Goal: Transaction & Acquisition: Book appointment/travel/reservation

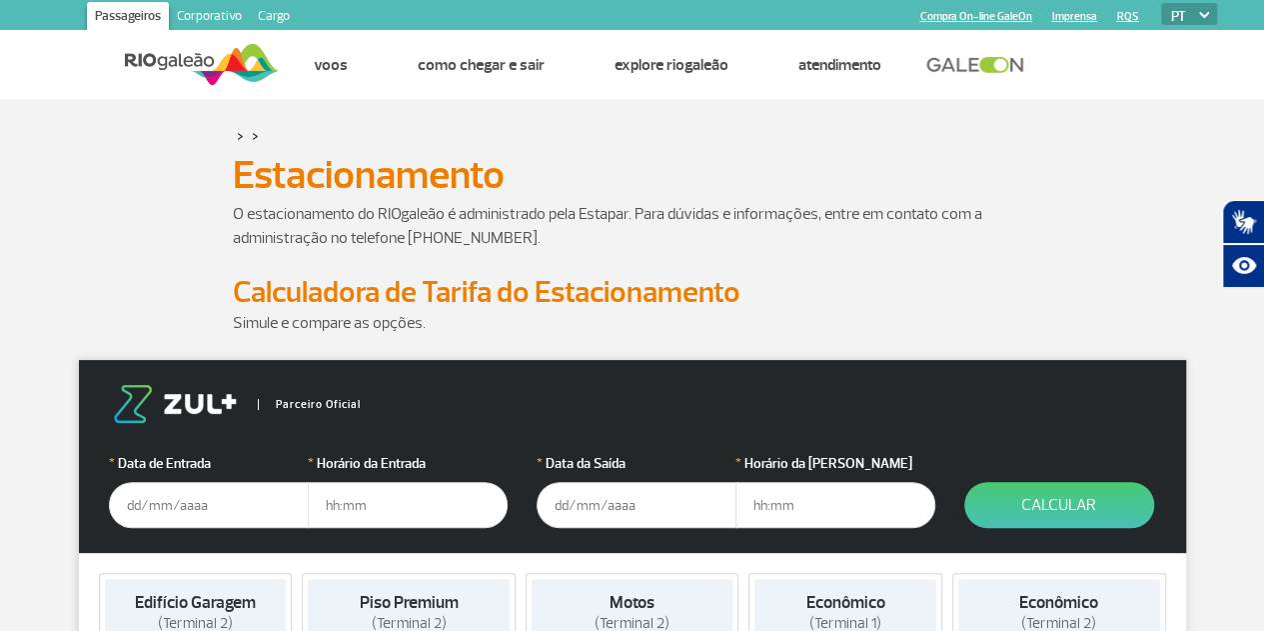
click at [128, 495] on input "text" at bounding box center [209, 505] width 200 height 46
click at [173, 505] on input "[DATE]" at bounding box center [209, 505] width 200 height 46
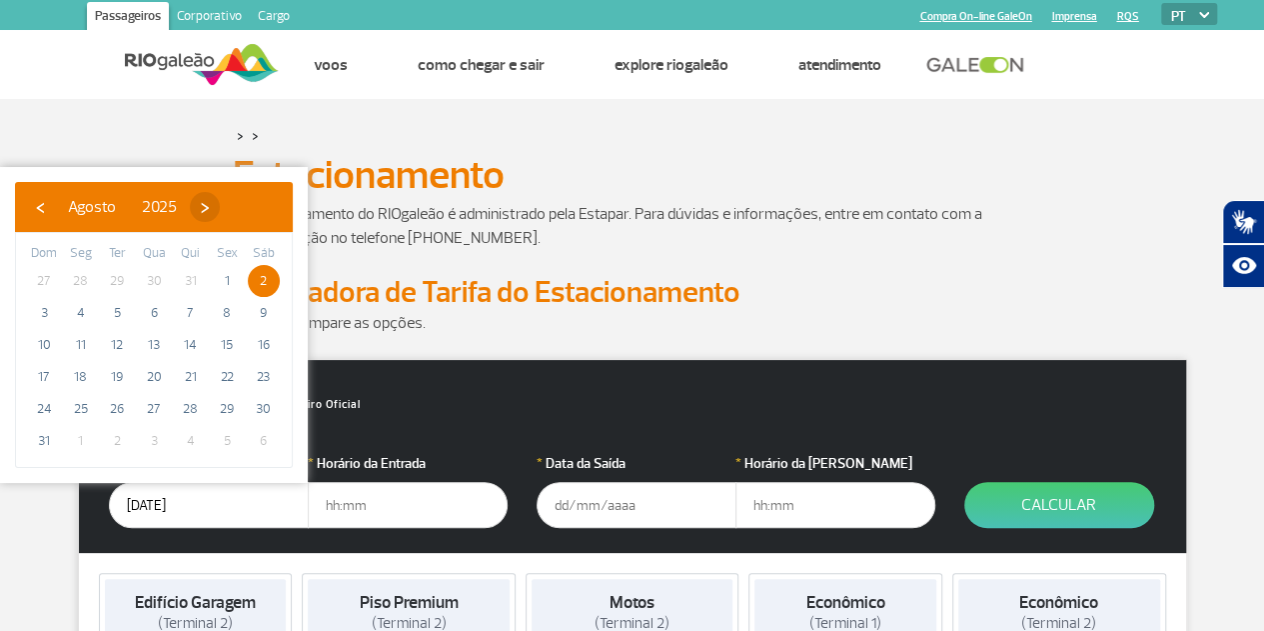
click at [220, 205] on span "›" at bounding box center [205, 207] width 30 height 30
click at [122, 279] on span "2" at bounding box center [117, 281] width 32 height 32
type input "[DATE]"
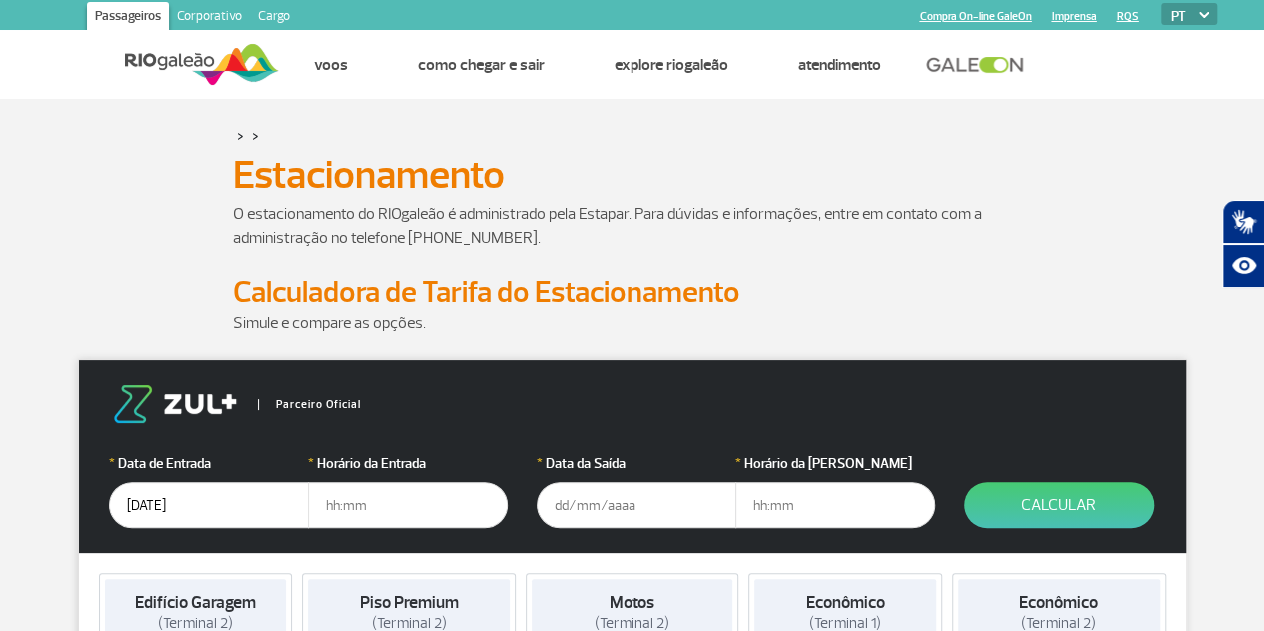
click at [354, 509] on input "text" at bounding box center [408, 505] width 200 height 46
type input "04:30"
click at [557, 508] on input "text" at bounding box center [637, 505] width 200 height 46
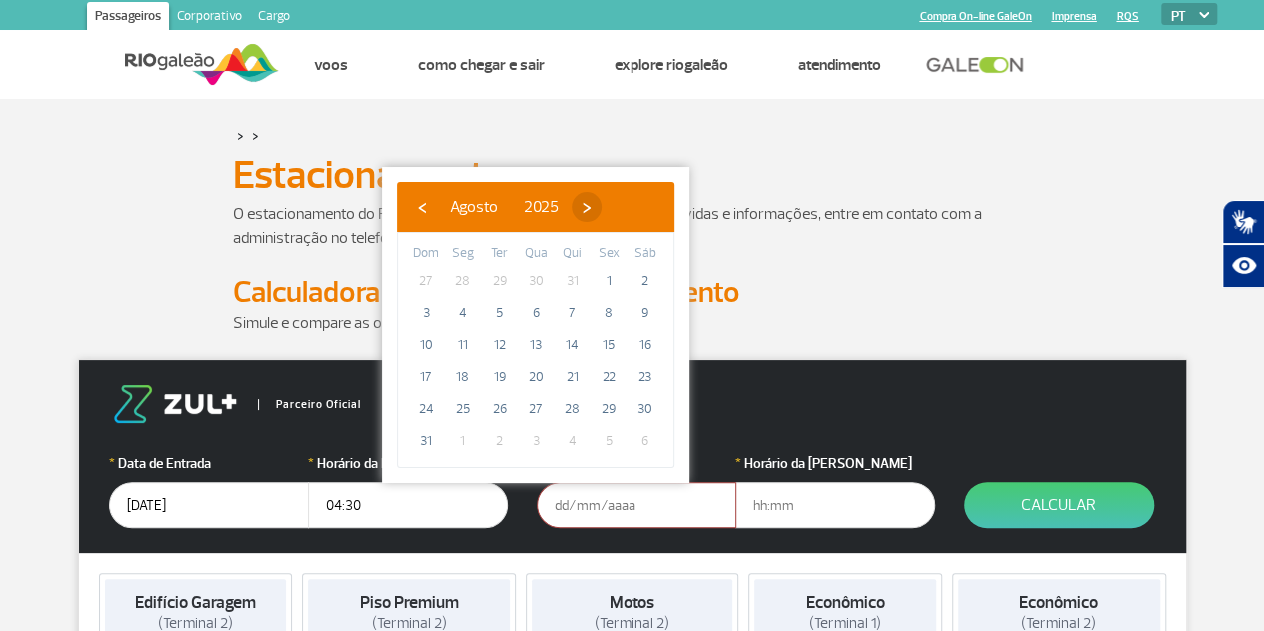
click at [602, 211] on span "›" at bounding box center [587, 207] width 30 height 30
click at [570, 273] on span "4" at bounding box center [573, 281] width 32 height 32
type input "[DATE]"
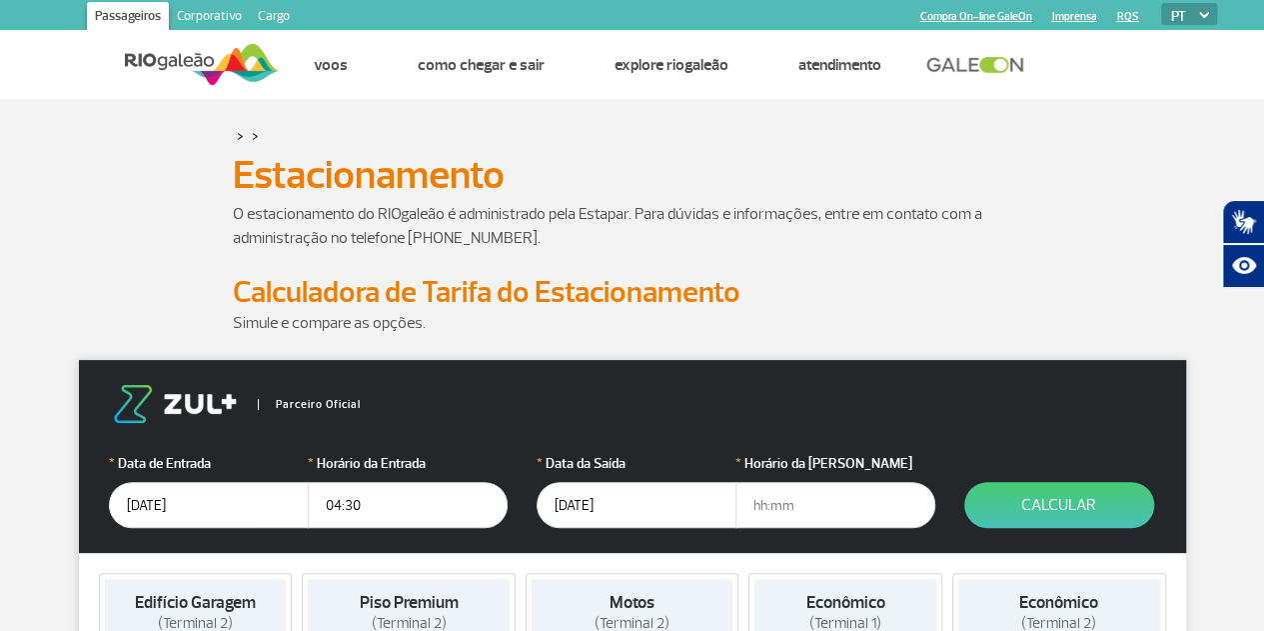
click at [806, 507] on input "text" at bounding box center [835, 505] width 200 height 46
type input "18:00"
click at [1004, 516] on button "Calcular" at bounding box center [1059, 505] width 190 height 46
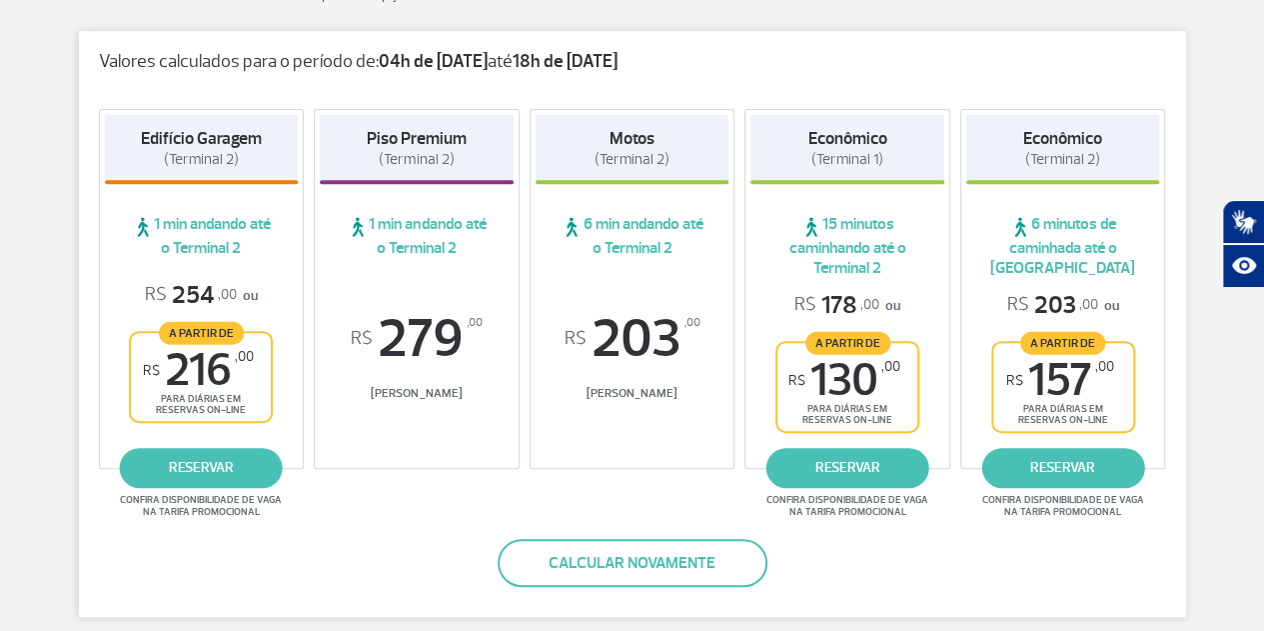
scroll to position [328, 0]
click at [1079, 465] on link "reservar" at bounding box center [1062, 469] width 163 height 40
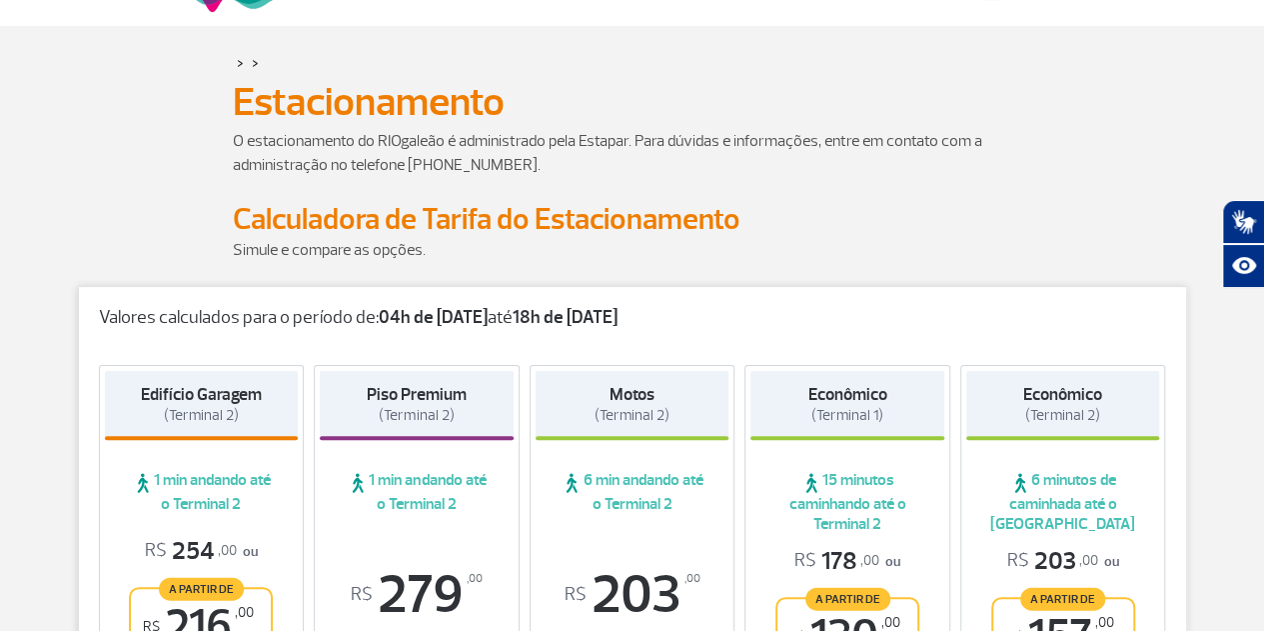
scroll to position [70, 0]
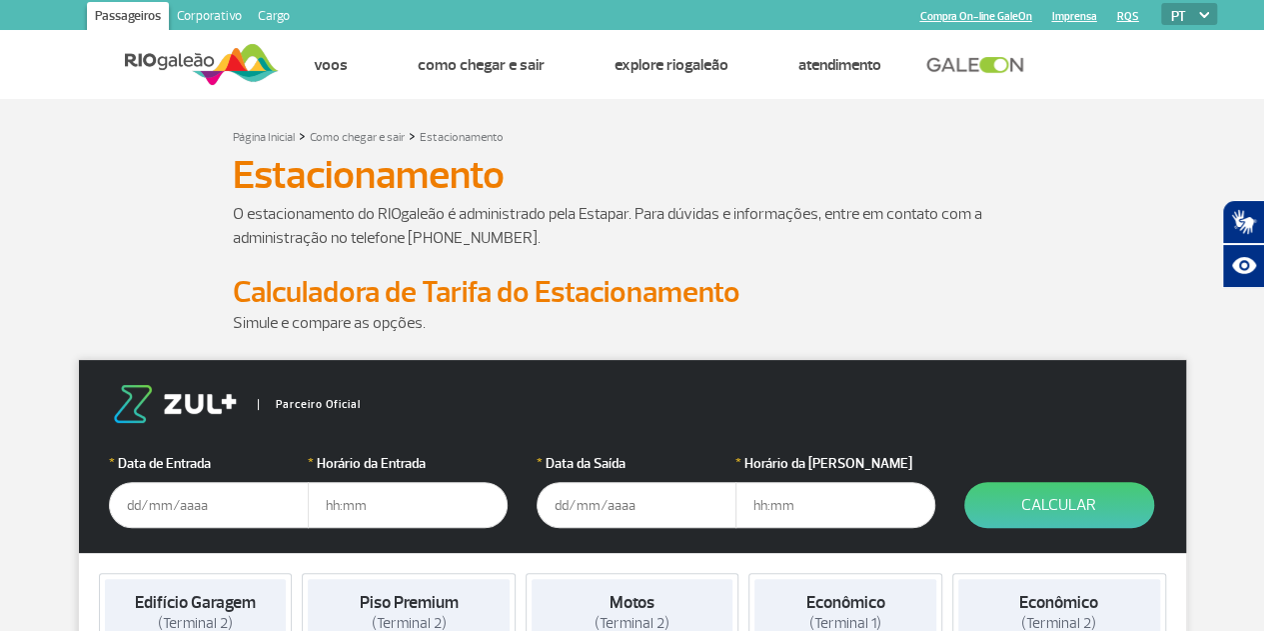
click at [180, 515] on input "text" at bounding box center [209, 505] width 200 height 46
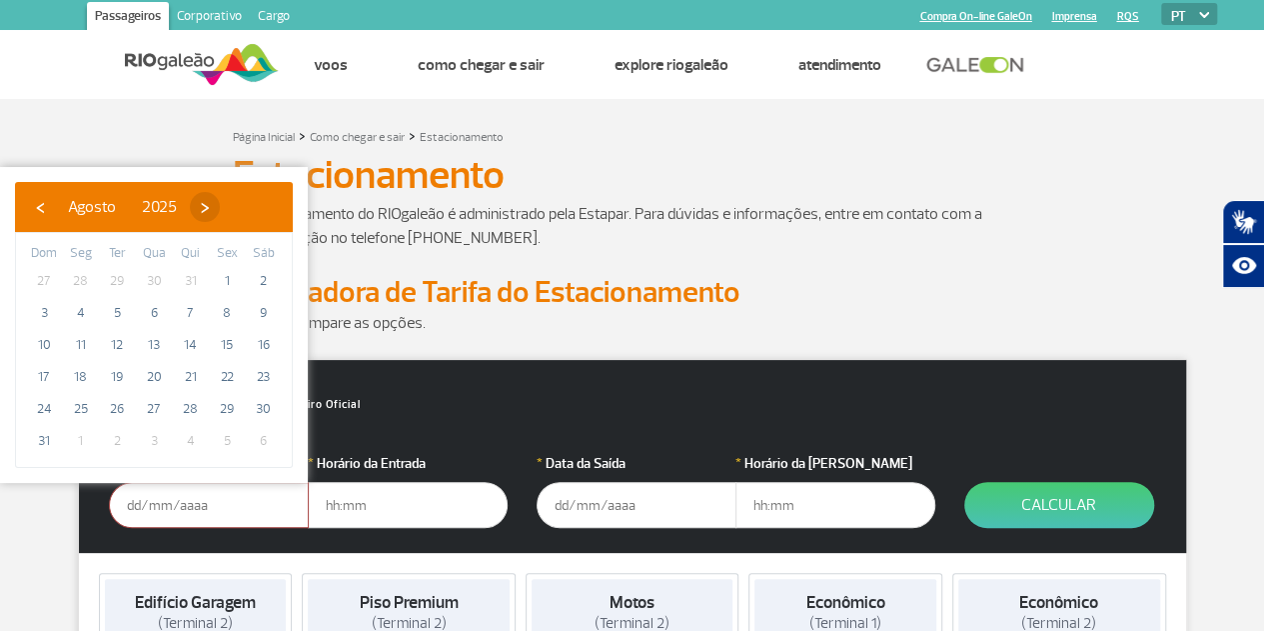
click at [220, 213] on span "›" at bounding box center [205, 207] width 30 height 30
click at [120, 280] on span "2" at bounding box center [117, 281] width 32 height 32
type input "[DATE]"
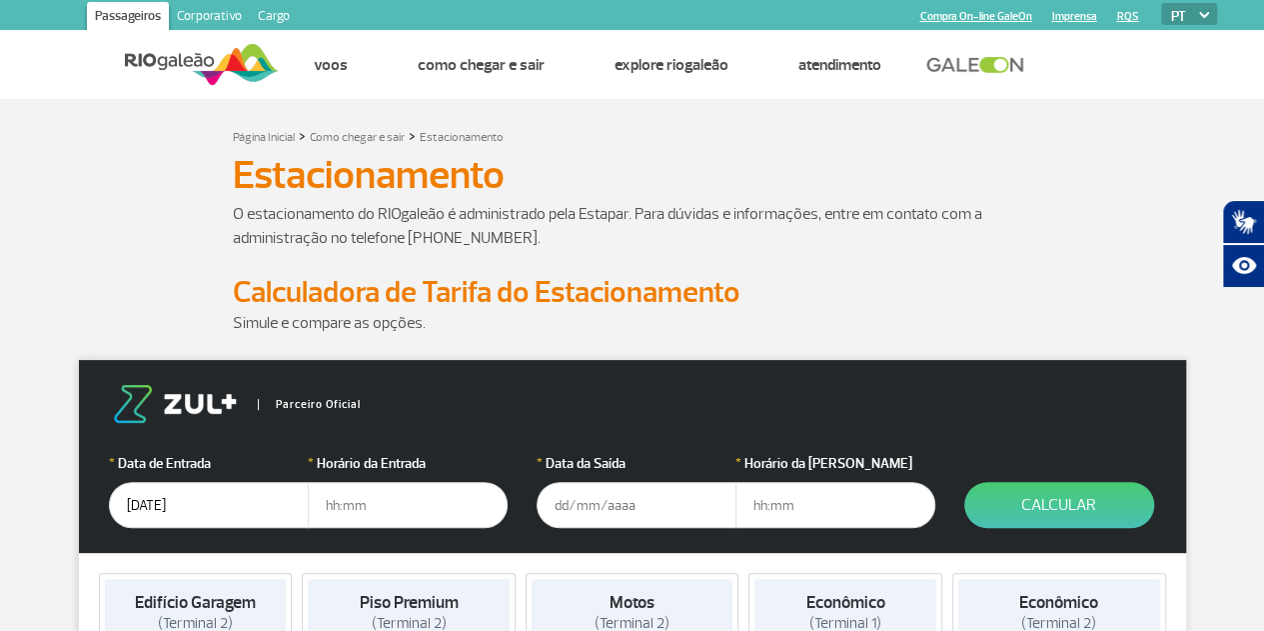
click at [364, 510] on input "text" at bounding box center [408, 505] width 200 height 46
type input "4"
type input "04:00"
click at [560, 517] on input "text" at bounding box center [637, 505] width 200 height 46
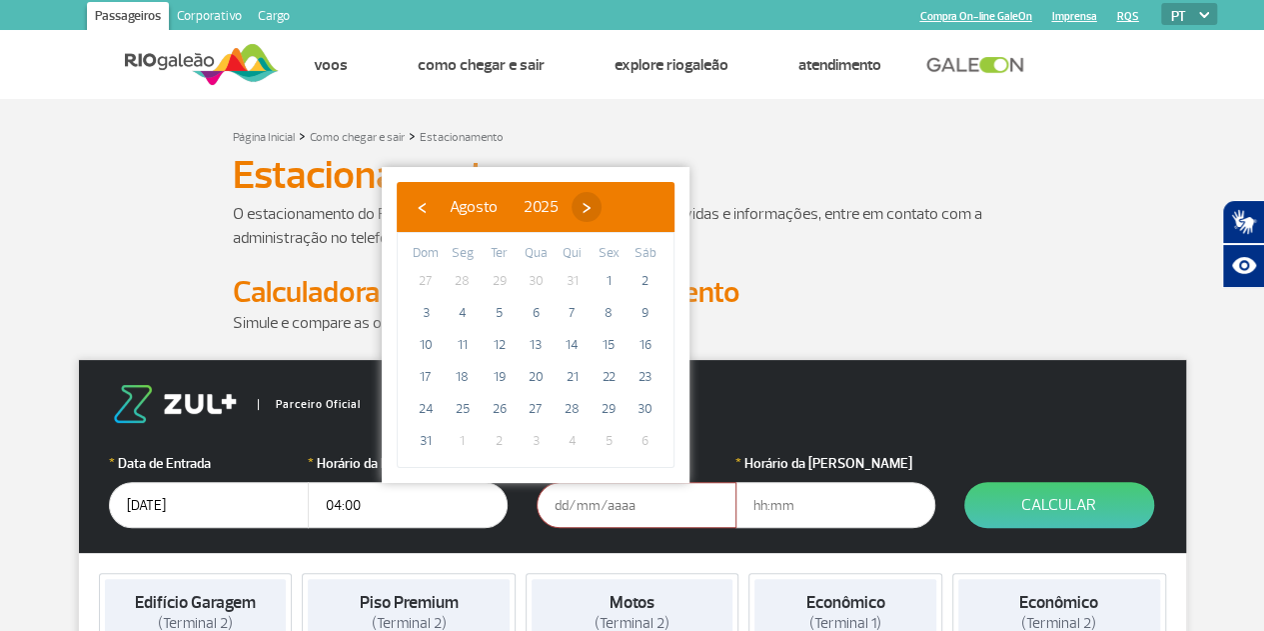
click at [602, 206] on span "›" at bounding box center [587, 207] width 30 height 30
click at [605, 281] on span "5" at bounding box center [609, 281] width 32 height 32
type input "05/09/2025"
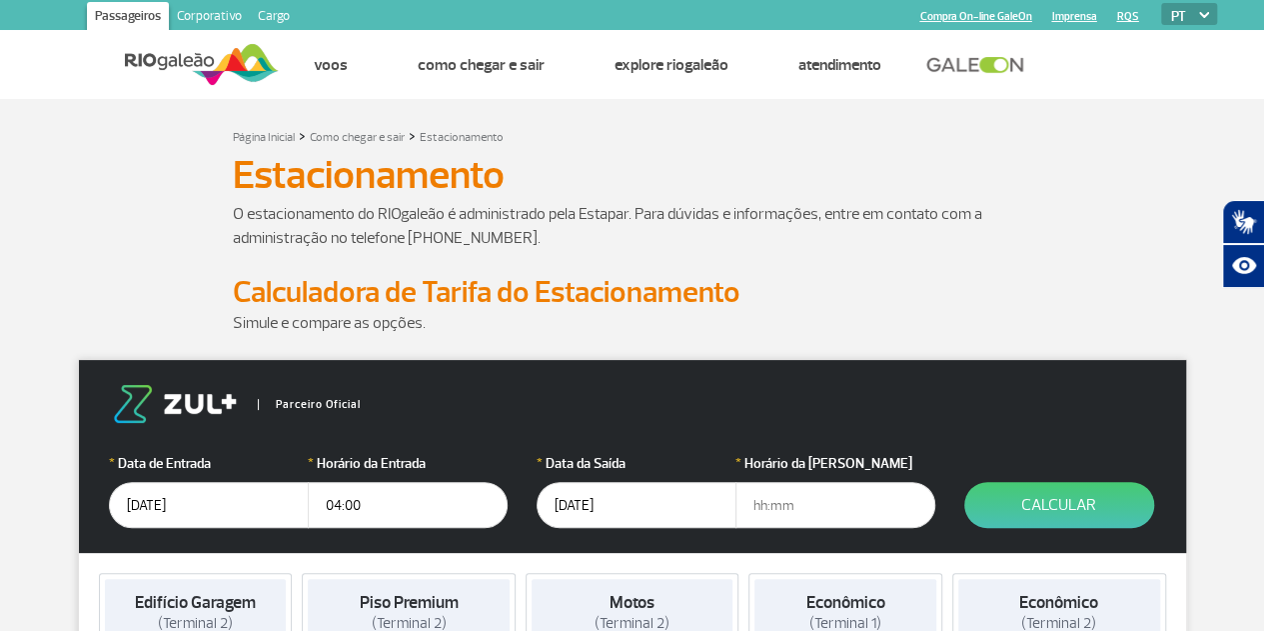
click at [781, 500] on input "text" at bounding box center [835, 505] width 200 height 46
type input "1"
type input "18:00"
click at [1007, 503] on button "Calcular" at bounding box center [1059, 505] width 190 height 46
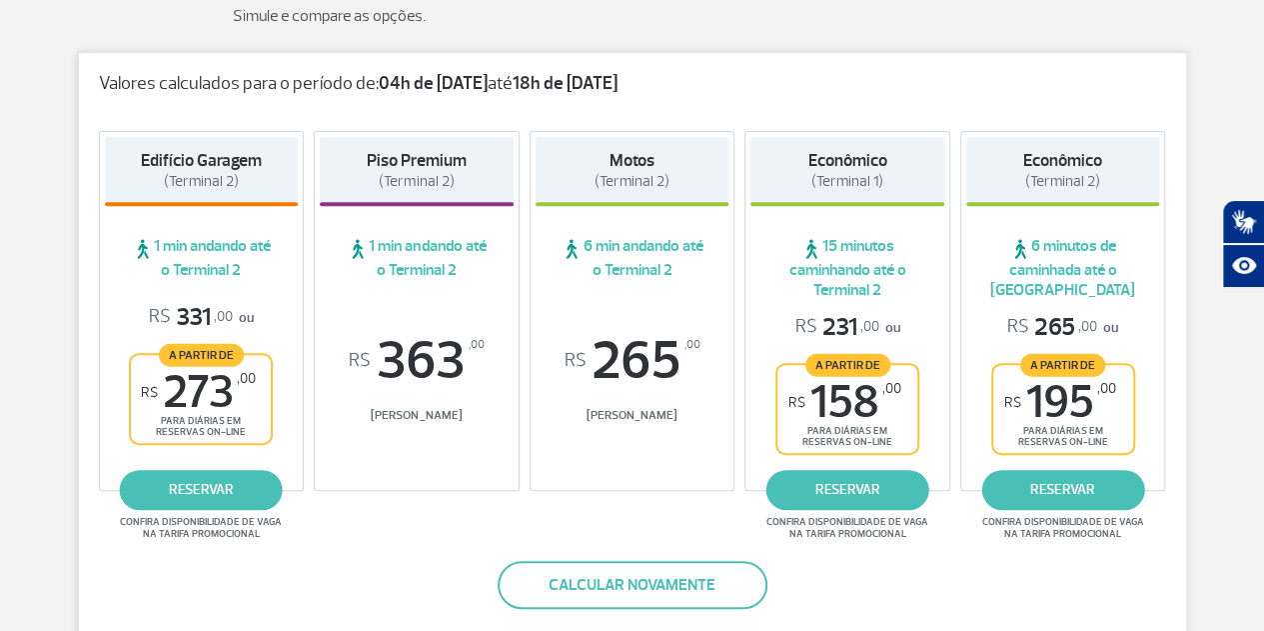
scroll to position [322, 0]
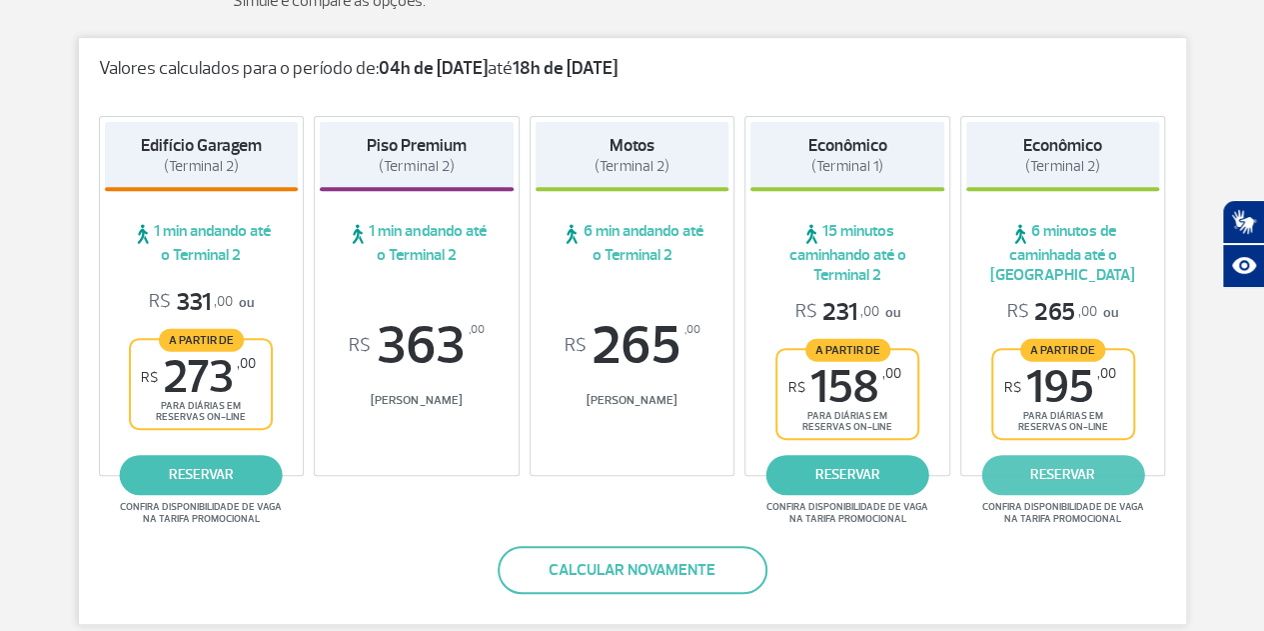
click at [1051, 470] on link "reservar" at bounding box center [1062, 475] width 163 height 40
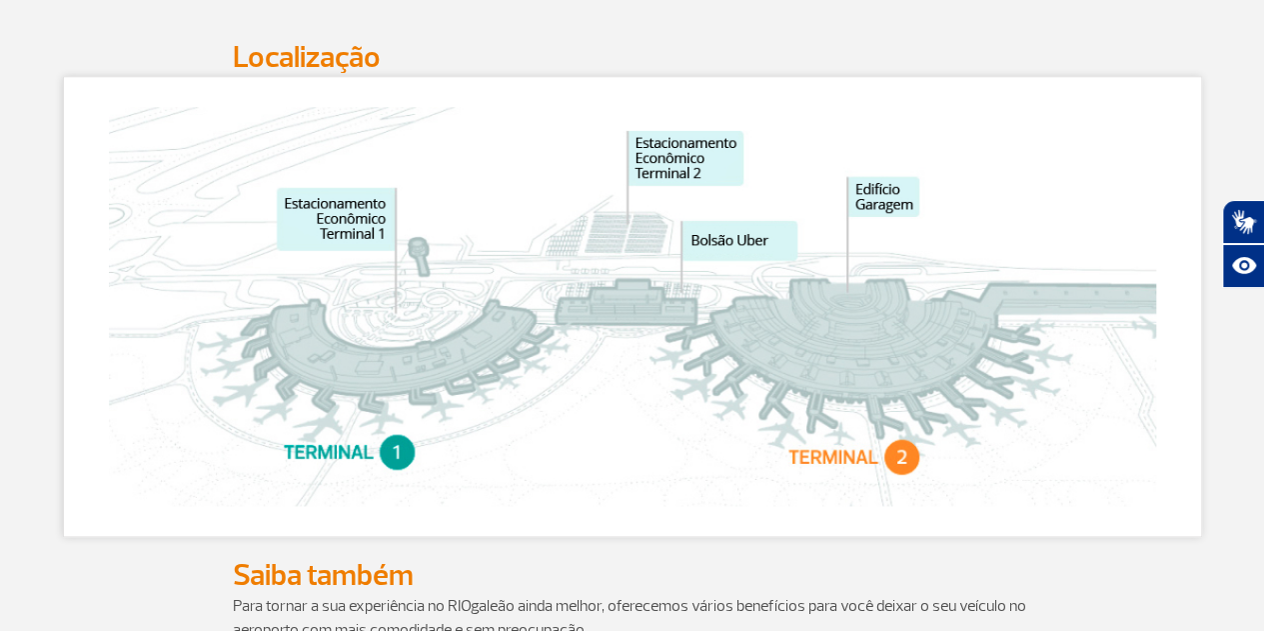
scroll to position [1023, 0]
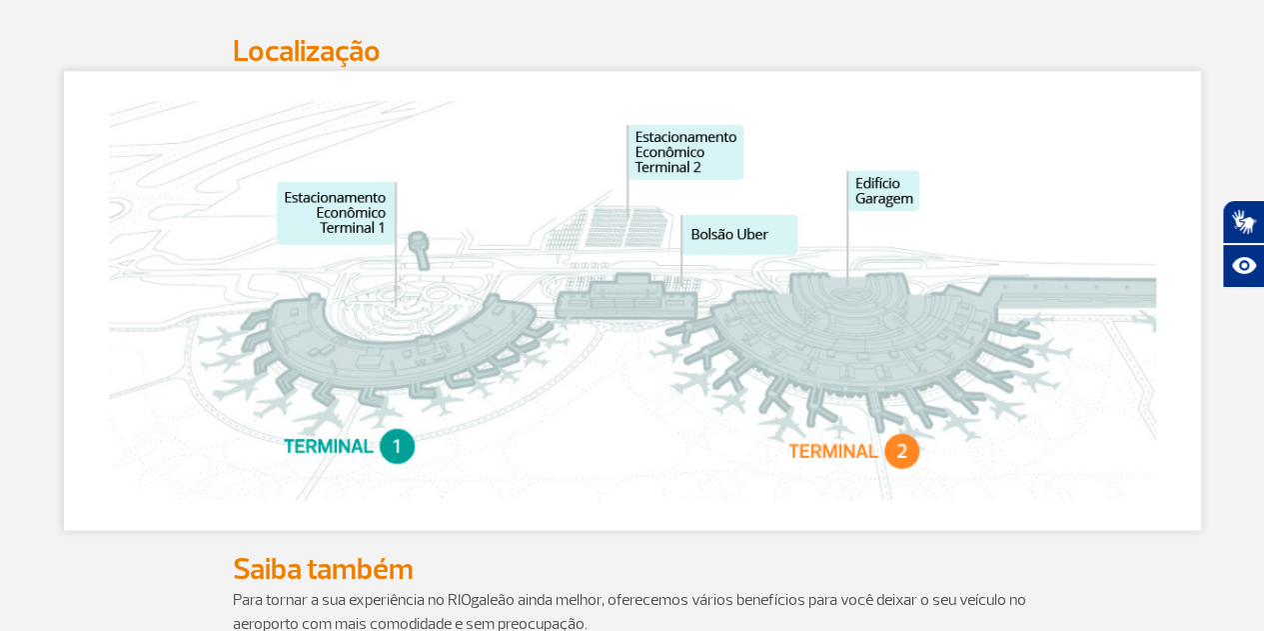
click at [763, 531] on section at bounding box center [632, 300] width 1139 height 461
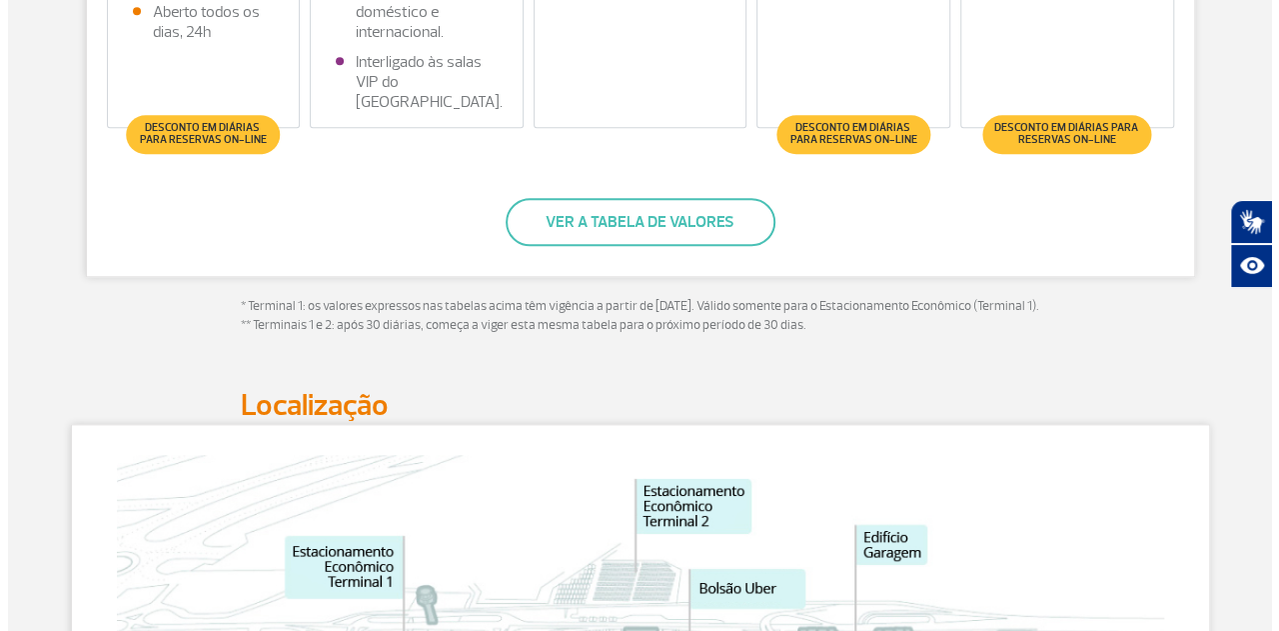
scroll to position [918, 0]
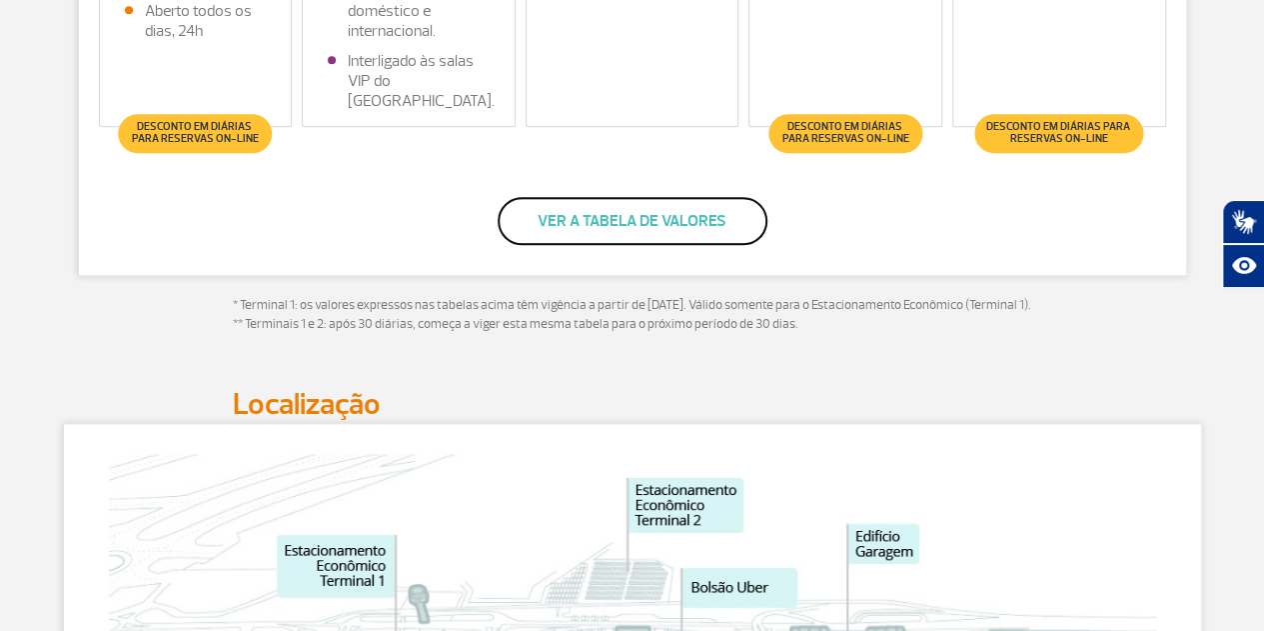
click at [582, 213] on button "Ver a tabela de valores" at bounding box center [633, 221] width 270 height 48
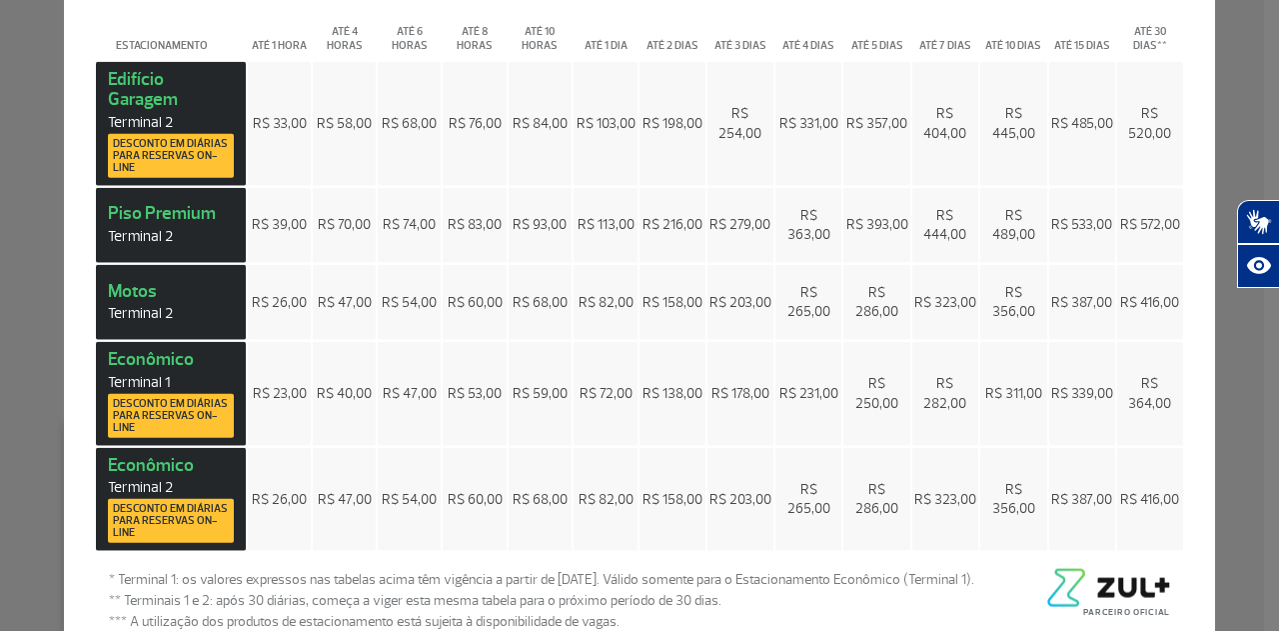
click at [793, 14] on th "Até 4 dias" at bounding box center [808, 33] width 66 height 51
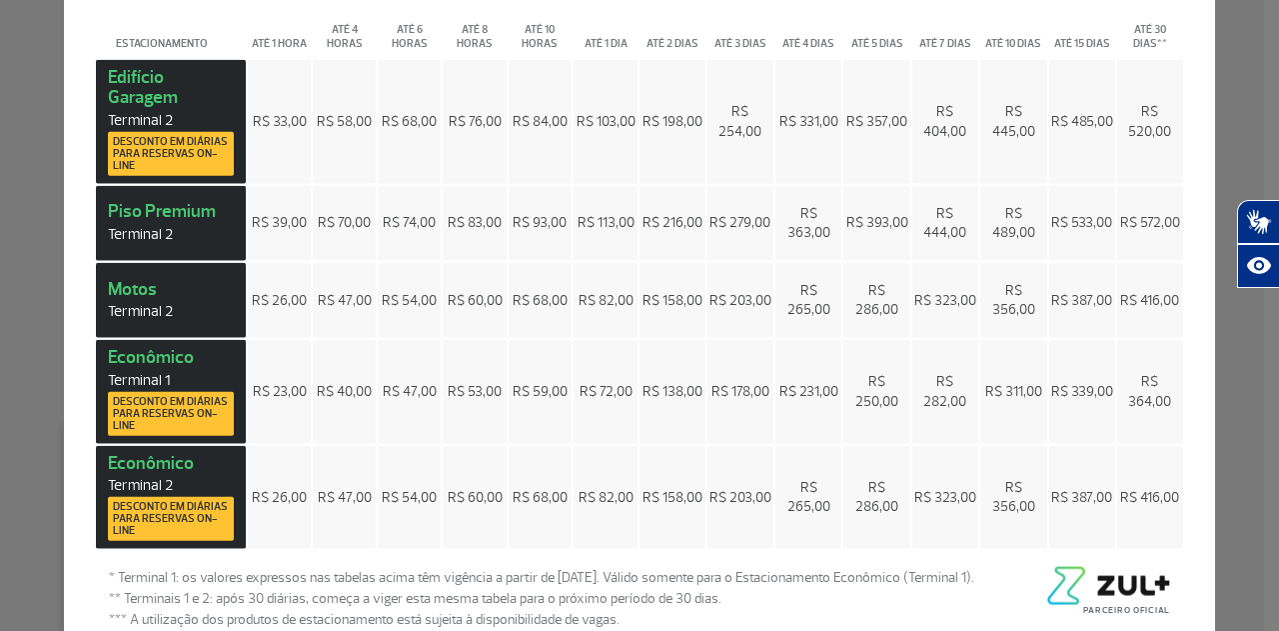
scroll to position [0, 0]
